Goal: Transaction & Acquisition: Purchase product/service

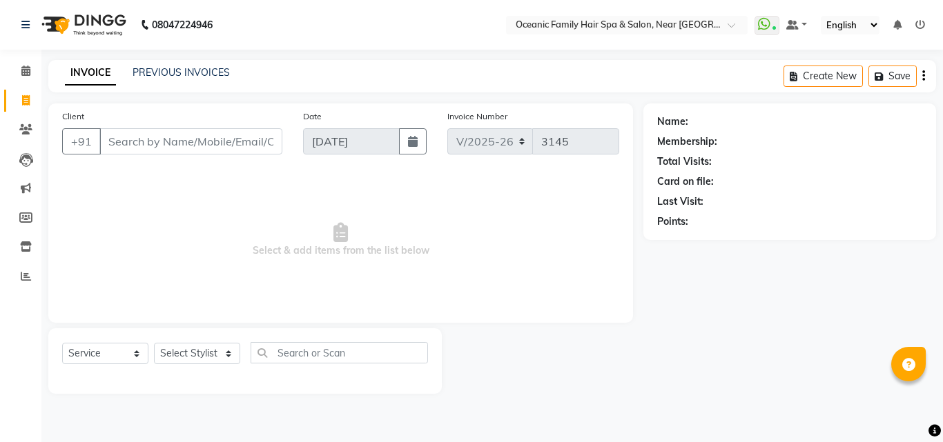
select select "4366"
select select "service"
click at [204, 353] on select "Select Stylist [PERSON_NAME] [PERSON_NAME] [PERSON_NAME] Riyasat [PERSON_NAME] …" at bounding box center [197, 353] width 86 height 21
select select "23947"
click at [154, 343] on select "Select Stylist [PERSON_NAME] [PERSON_NAME] [PERSON_NAME] Riyasat [PERSON_NAME] …" at bounding box center [197, 353] width 86 height 21
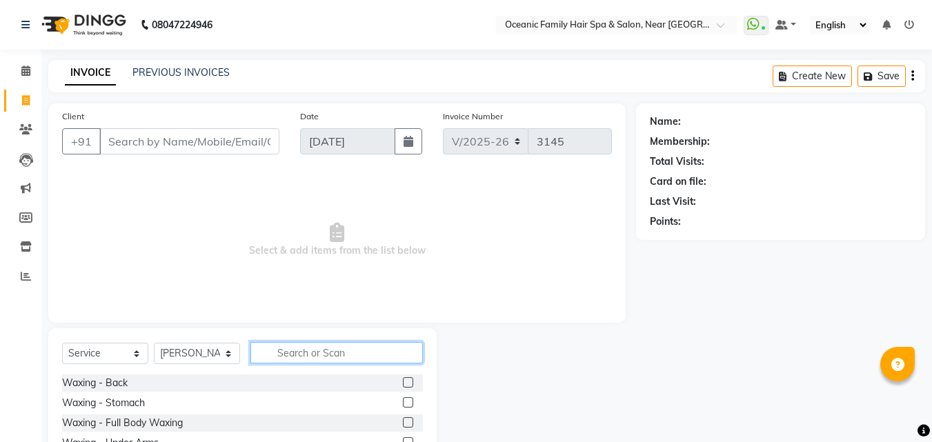
click at [314, 351] on input "text" at bounding box center [336, 352] width 172 height 21
type input "h"
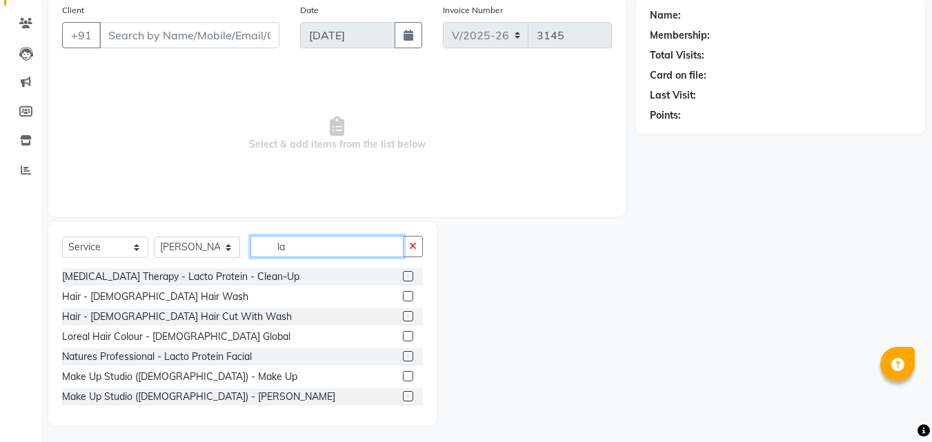
scroll to position [110, 0]
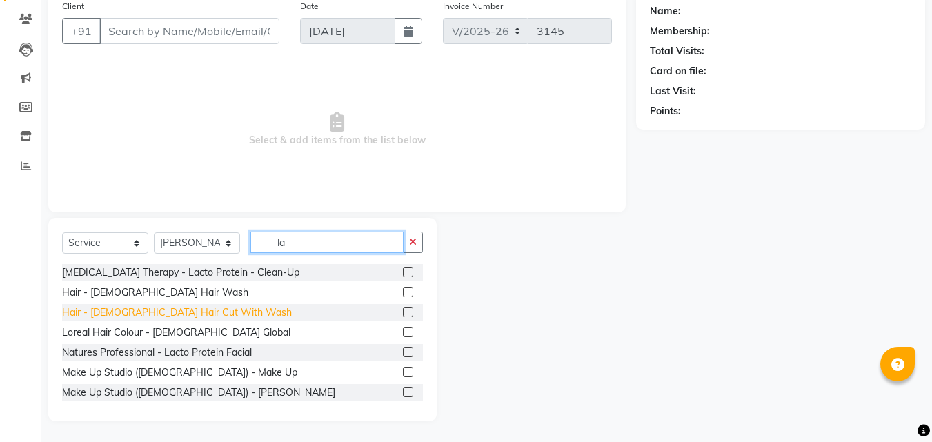
type input "la"
click at [189, 315] on div "Hair - [DEMOGRAPHIC_DATA] Hair Cut With Wash" at bounding box center [177, 313] width 230 height 14
checkbox input "false"
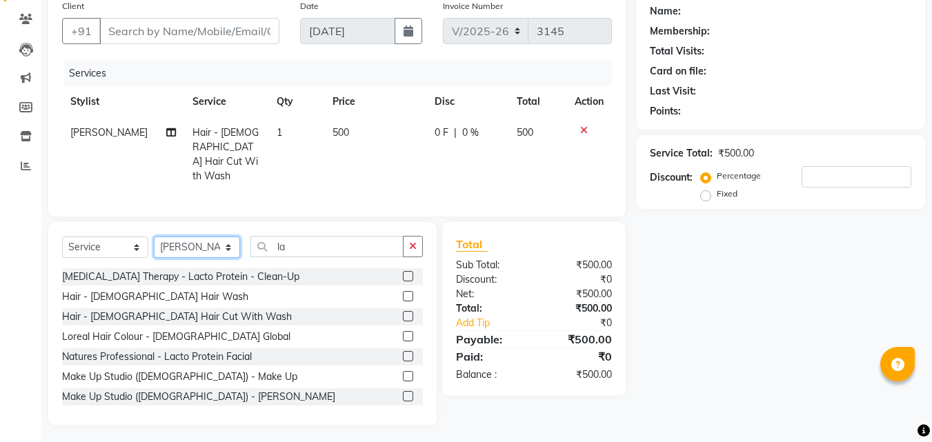
click at [181, 241] on select "Select Stylist [PERSON_NAME] [PERSON_NAME] [PERSON_NAME] Riyasat [PERSON_NAME] …" at bounding box center [197, 247] width 86 height 21
select select "23957"
click at [154, 237] on select "Select Stylist [PERSON_NAME] [PERSON_NAME] [PERSON_NAME] Riyasat [PERSON_NAME] …" at bounding box center [197, 247] width 86 height 21
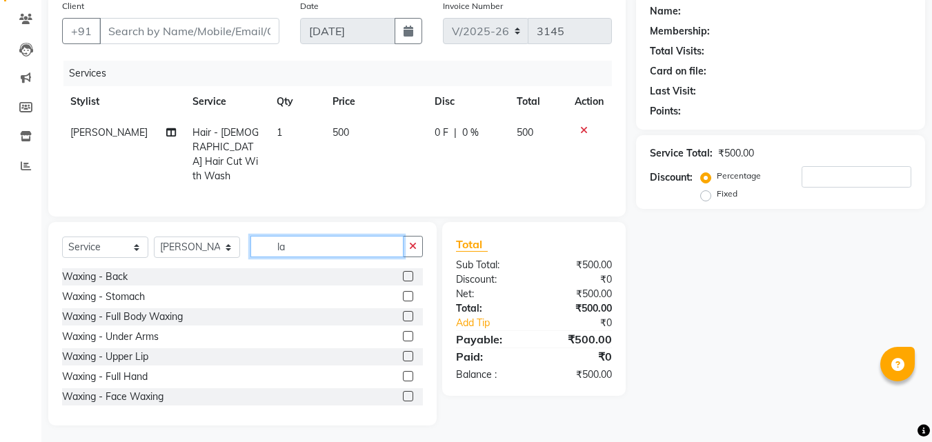
click at [301, 244] on input "la" at bounding box center [326, 246] width 153 height 21
type input "l"
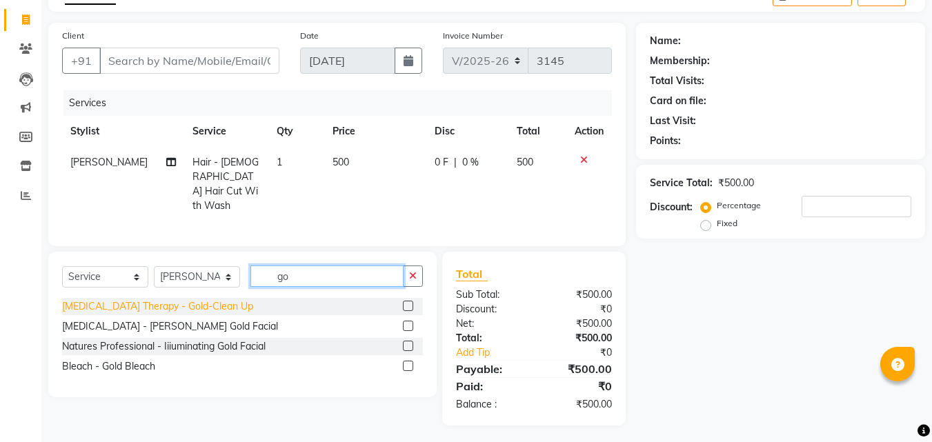
type input "go"
click at [187, 299] on div "[MEDICAL_DATA] Therapy - Gold-Clean Up" at bounding box center [157, 306] width 191 height 14
checkbox input "false"
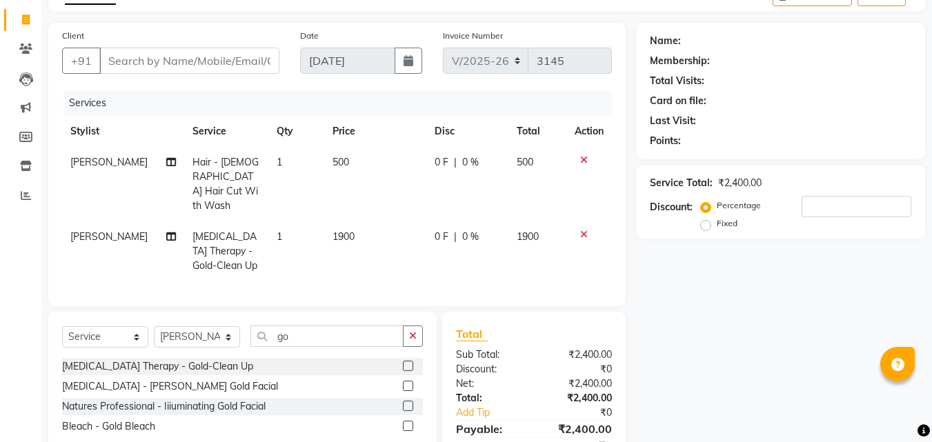
click at [584, 230] on icon at bounding box center [584, 235] width 8 height 10
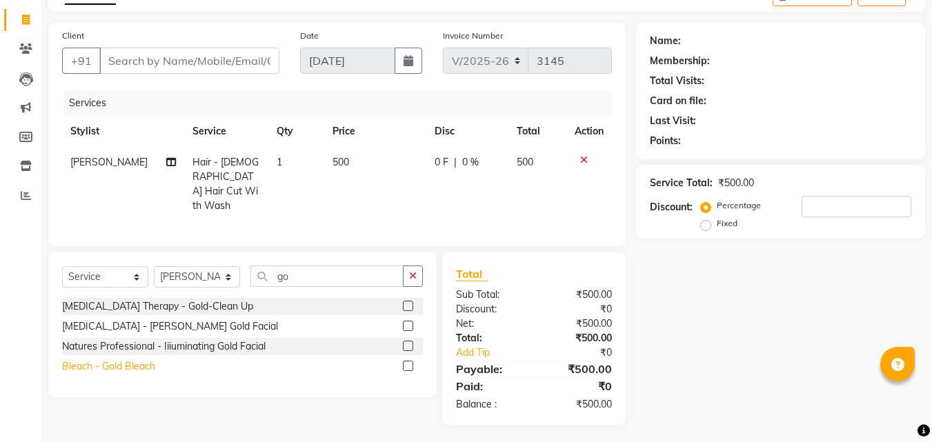
click at [132, 366] on div "Bleach - Gold Bleach" at bounding box center [108, 366] width 93 height 14
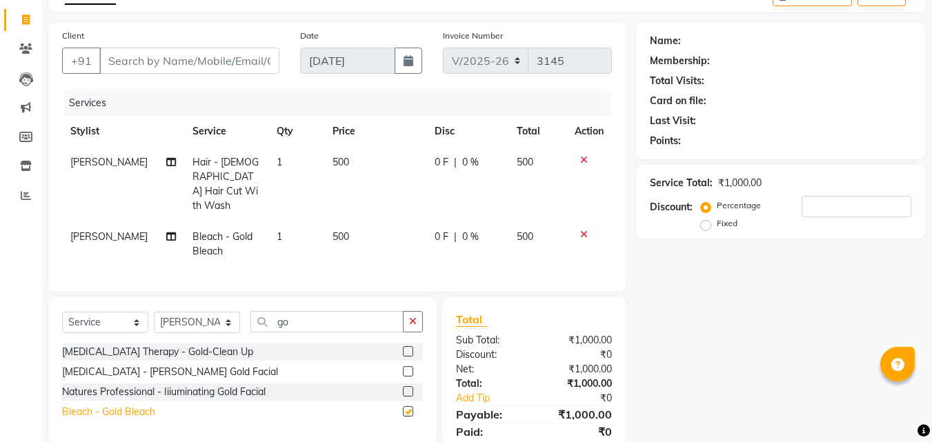
checkbox input "false"
click at [197, 389] on div "Natures Professional - Iiiuminating Gold Facial" at bounding box center [164, 392] width 204 height 14
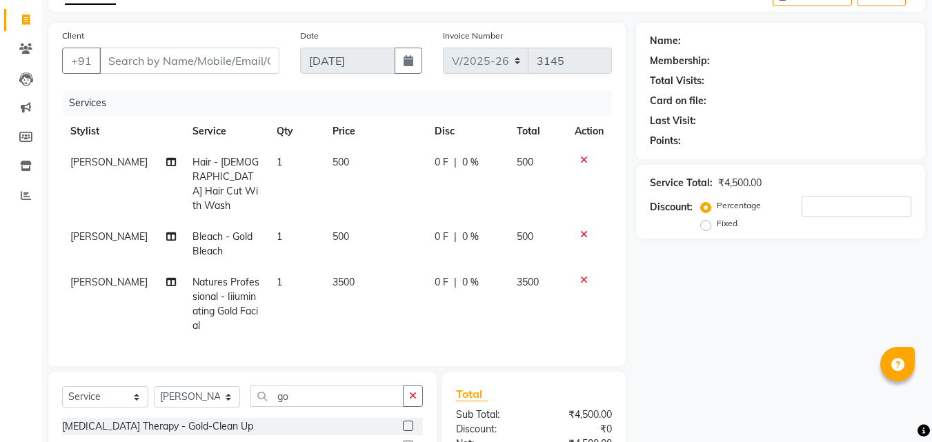
checkbox input "false"
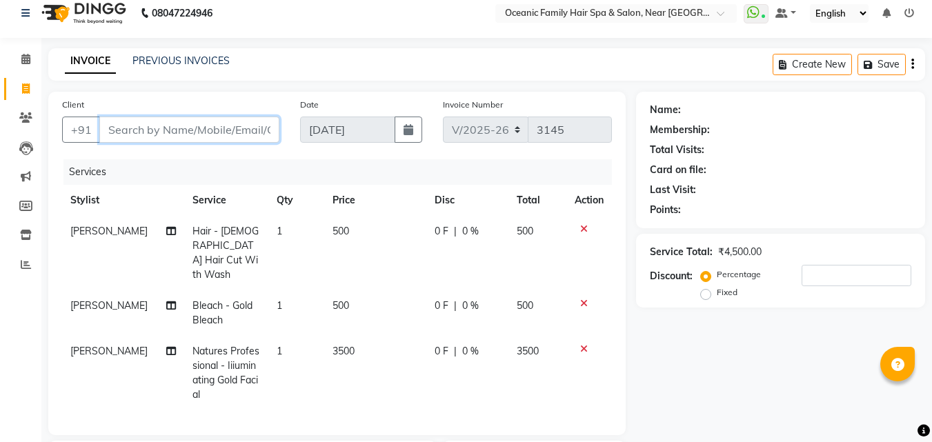
click at [161, 137] on input "Client" at bounding box center [189, 130] width 180 height 26
type input "9"
type input "0"
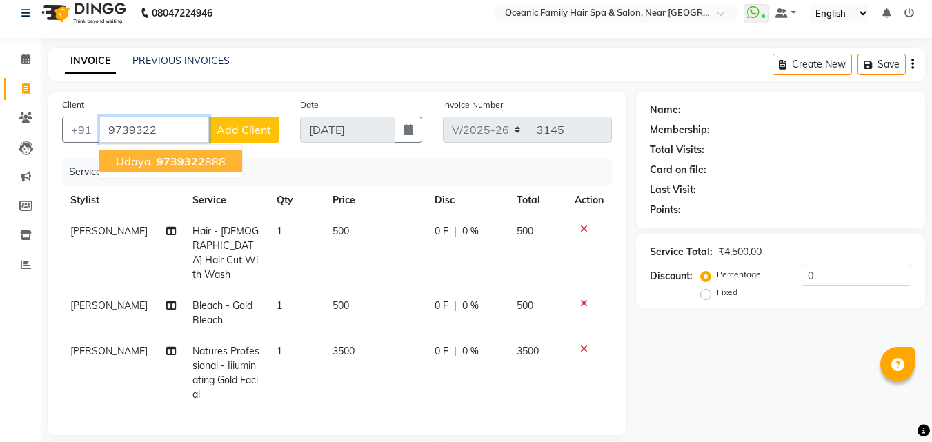
click at [190, 164] on span "9739322" at bounding box center [181, 162] width 48 height 14
type input "9739322888"
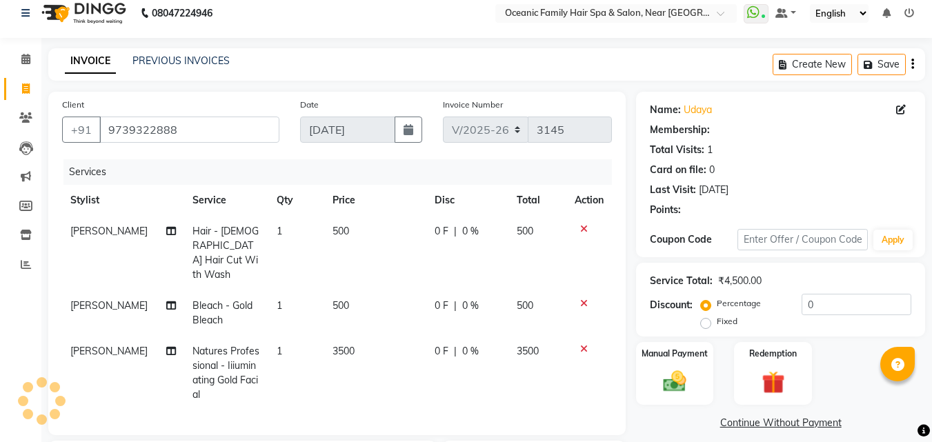
select select "1: Object"
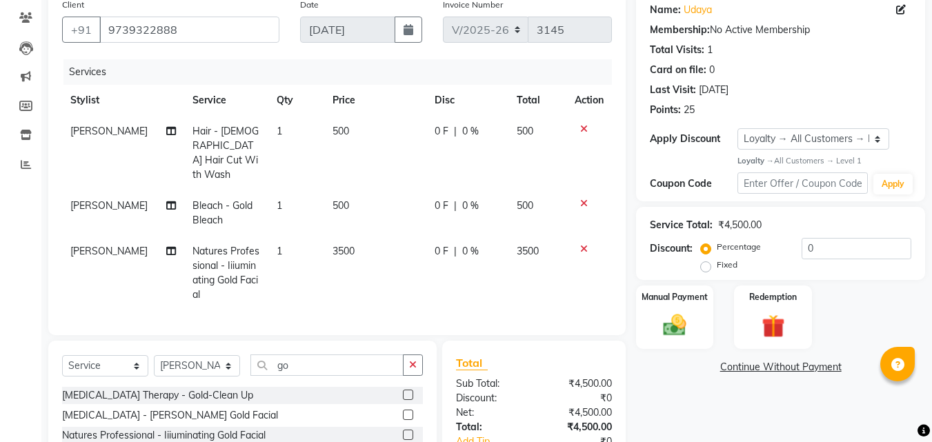
scroll to position [81, 0]
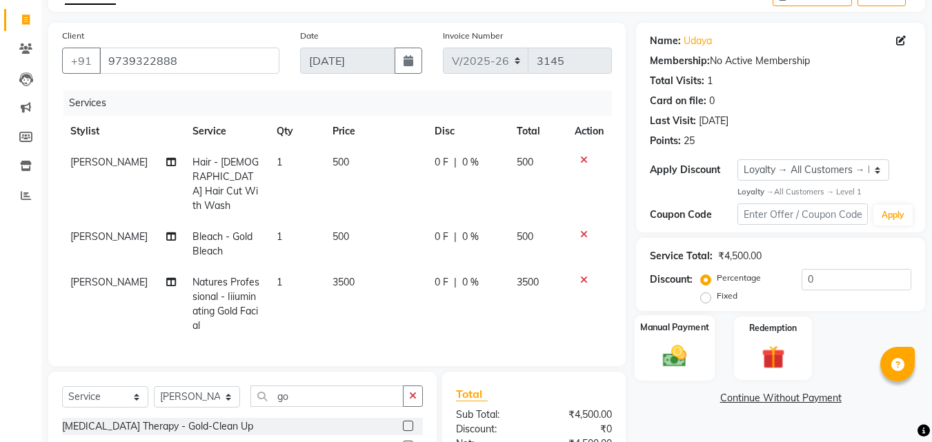
click at [673, 342] on div "Manual Payment" at bounding box center [675, 348] width 81 height 66
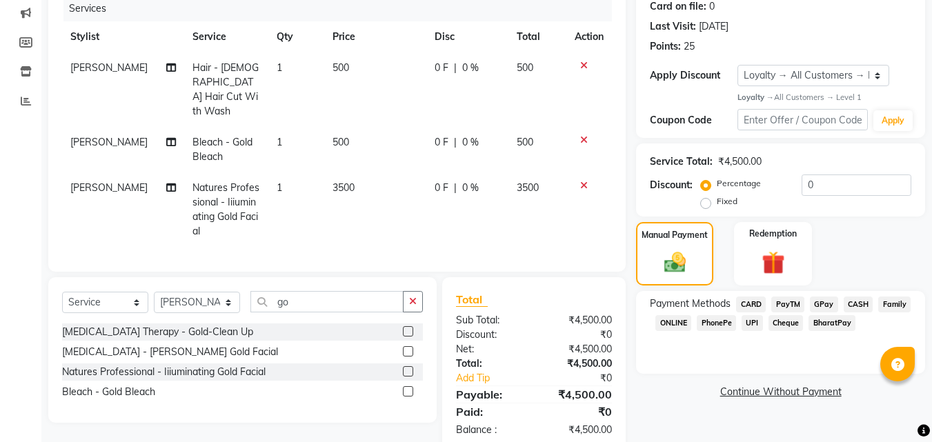
scroll to position [201, 0]
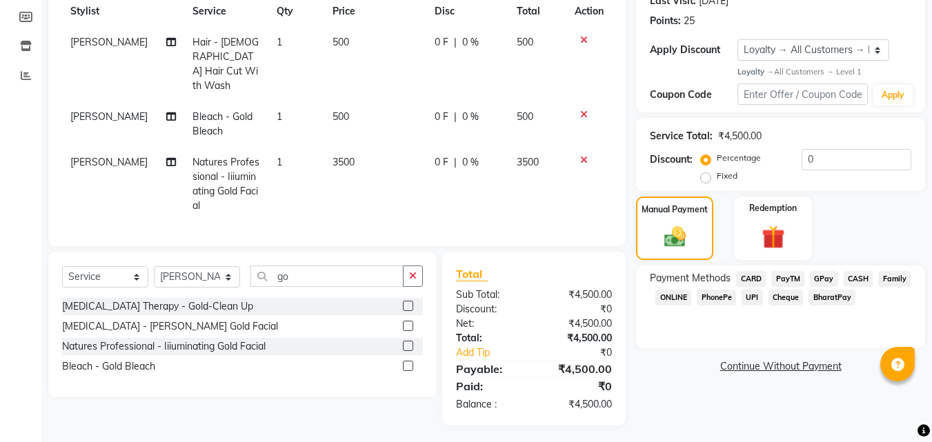
click at [753, 277] on span "CARD" at bounding box center [751, 279] width 30 height 16
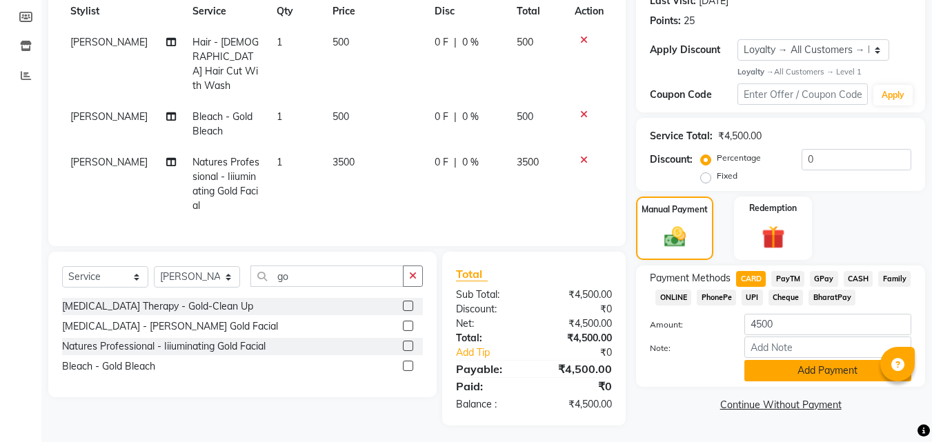
click at [811, 371] on button "Add Payment" at bounding box center [828, 370] width 167 height 21
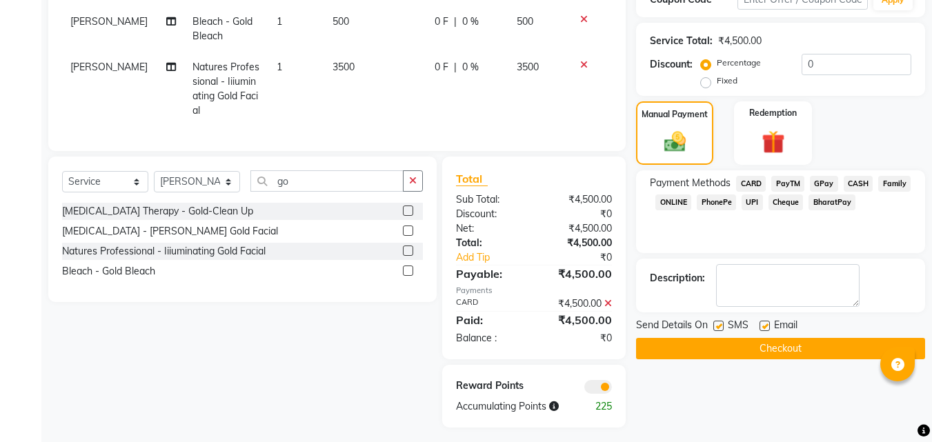
scroll to position [298, 0]
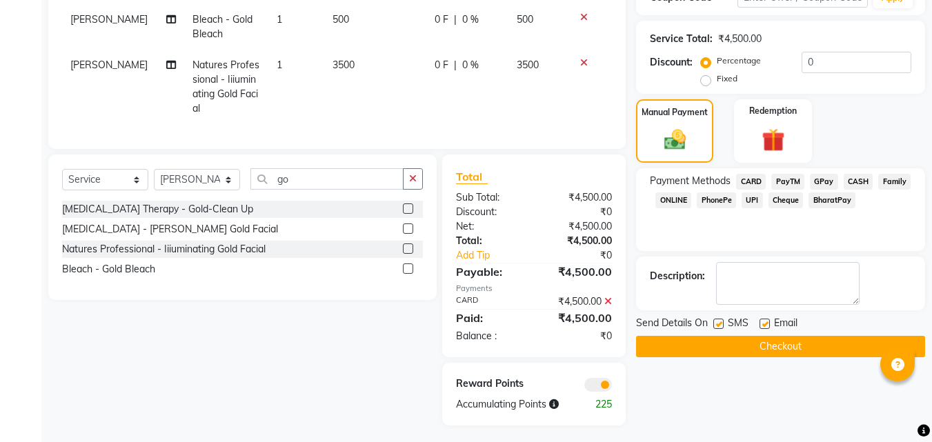
click at [776, 348] on button "Checkout" at bounding box center [780, 346] width 289 height 21
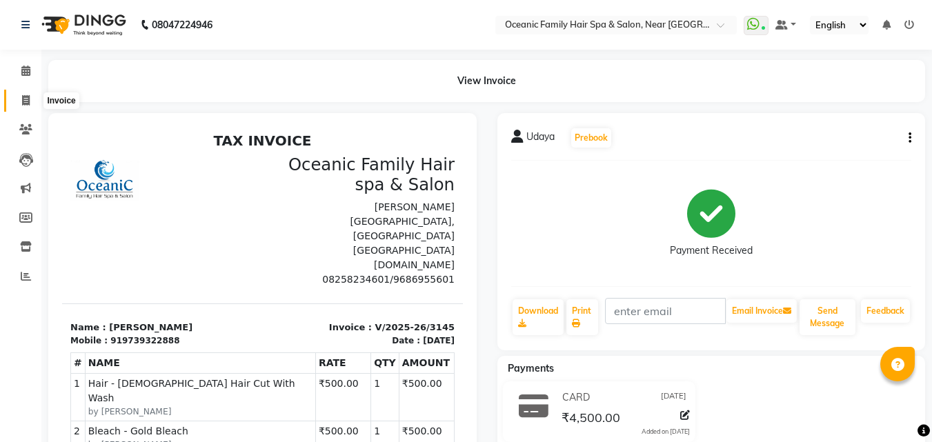
click at [21, 100] on span at bounding box center [26, 101] width 24 height 16
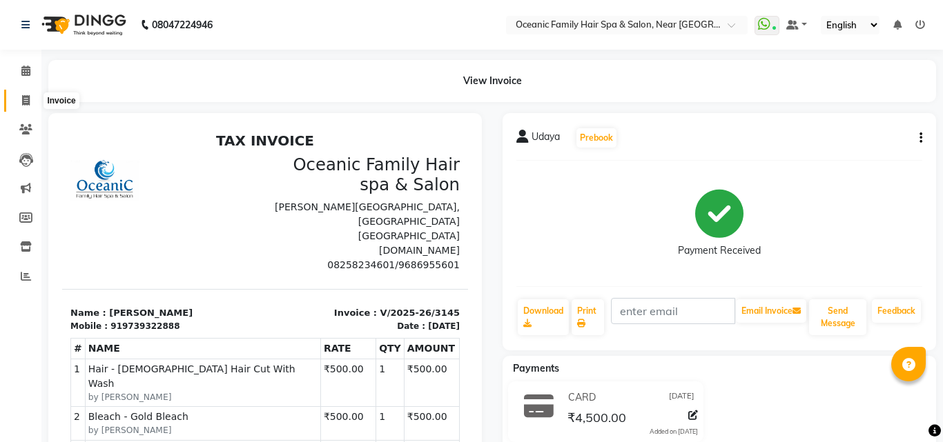
select select "4366"
select select "service"
